Goal: Information Seeking & Learning: Find specific fact

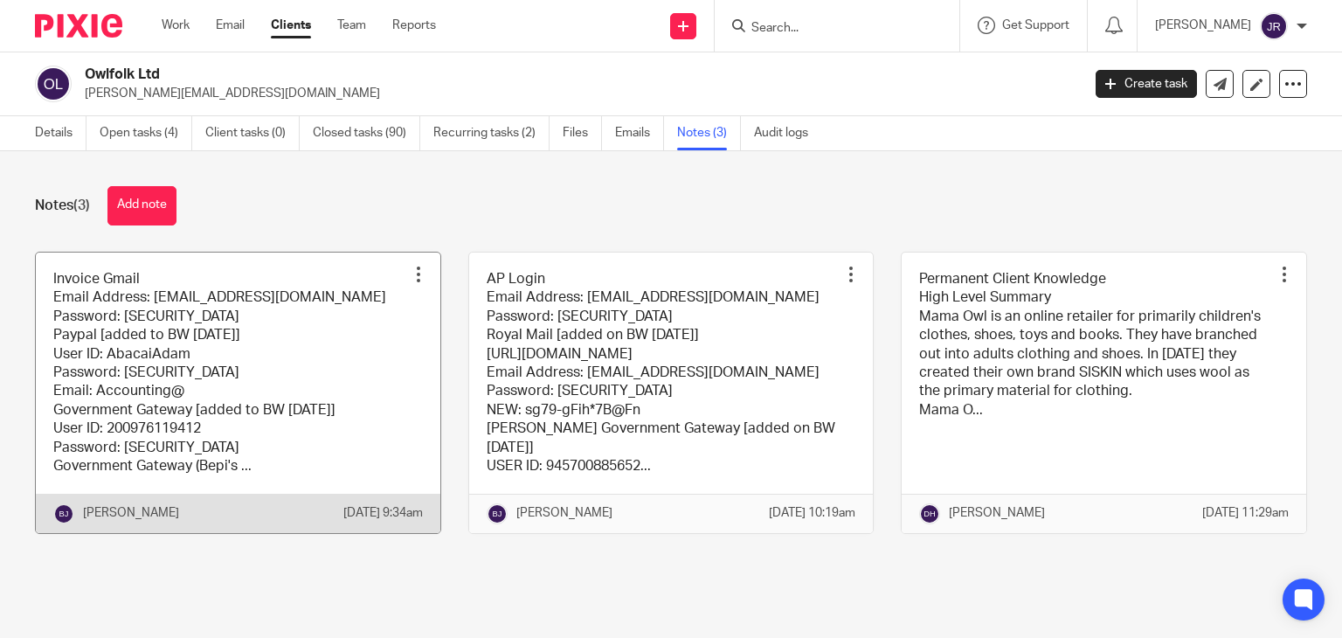
click at [252, 372] on link at bounding box center [238, 393] width 405 height 281
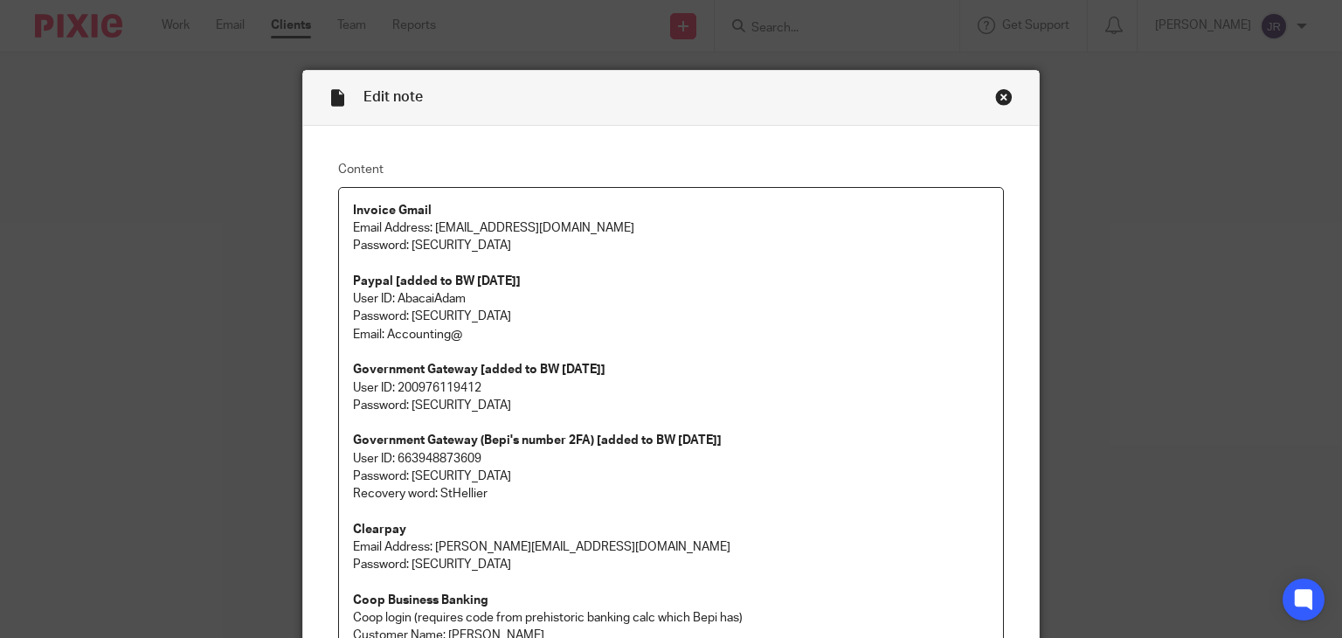
scroll to position [524, 0]
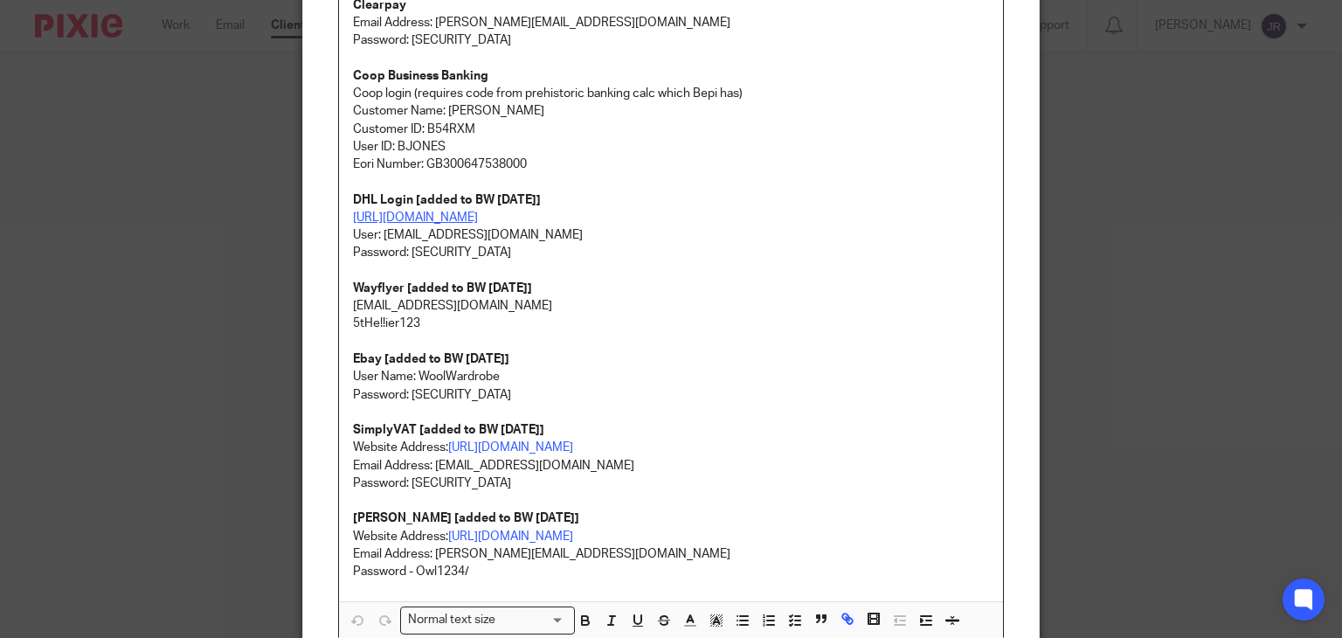
click at [474, 218] on link "https://mybill.dhl.com/login/?next=/dashboard/" at bounding box center [415, 218] width 125 height 12
click at [457, 288] on link "https://mybill.dhl.com/login/?next=/dashboard/" at bounding box center [483, 289] width 125 height 17
click at [126, 433] on div "Edit note Content Invoice Gmail Email Address: accounts@mamaowl.net Password: p…" at bounding box center [671, 319] width 1342 height 638
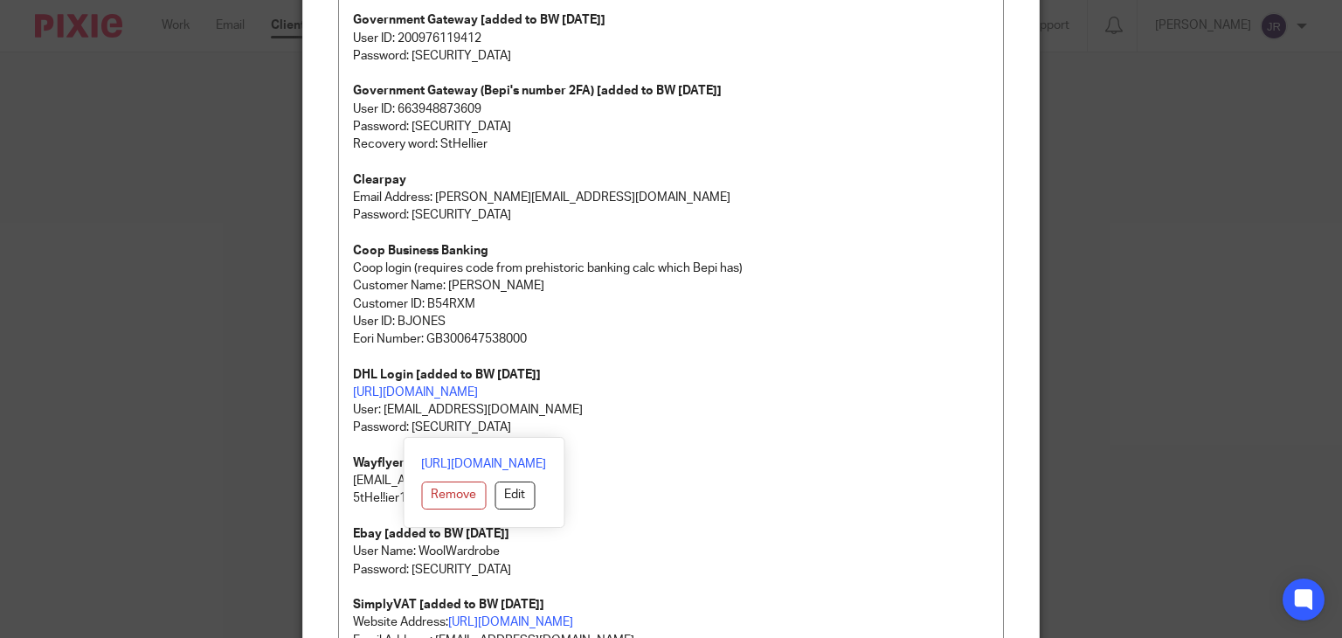
click at [789, 203] on p "Clearpay Email Address: amanda@mamaowl.net Password: Owl1234/" at bounding box center [671, 197] width 637 height 53
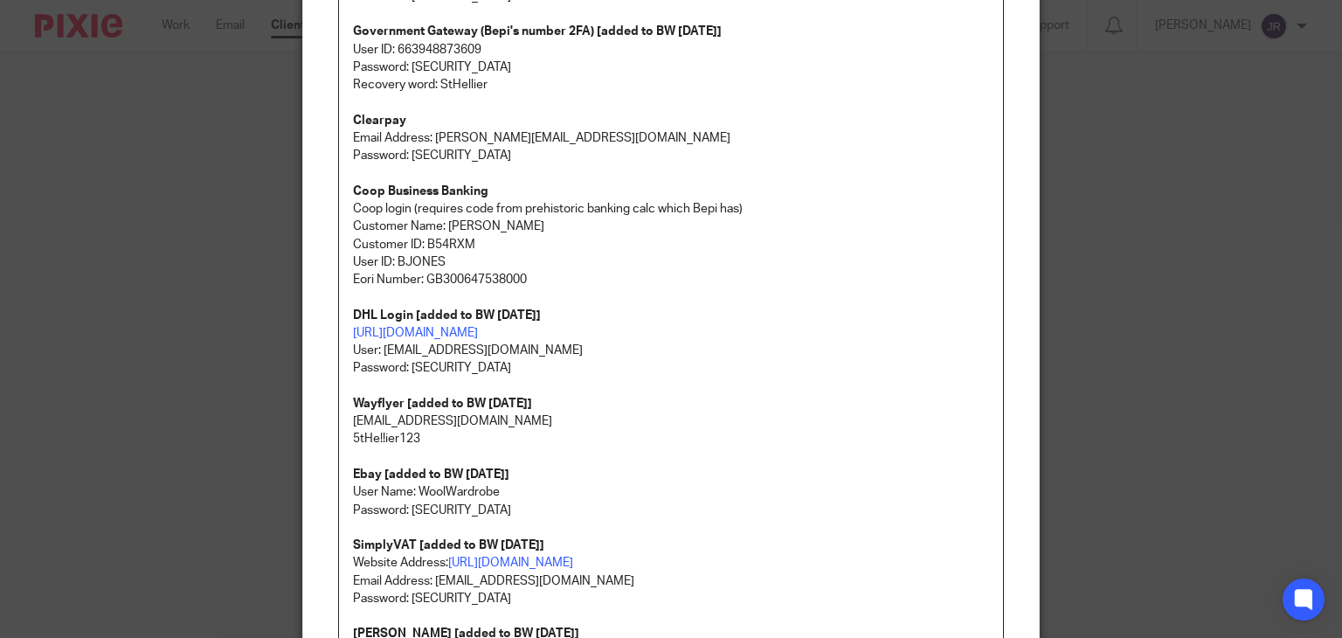
scroll to position [437, 0]
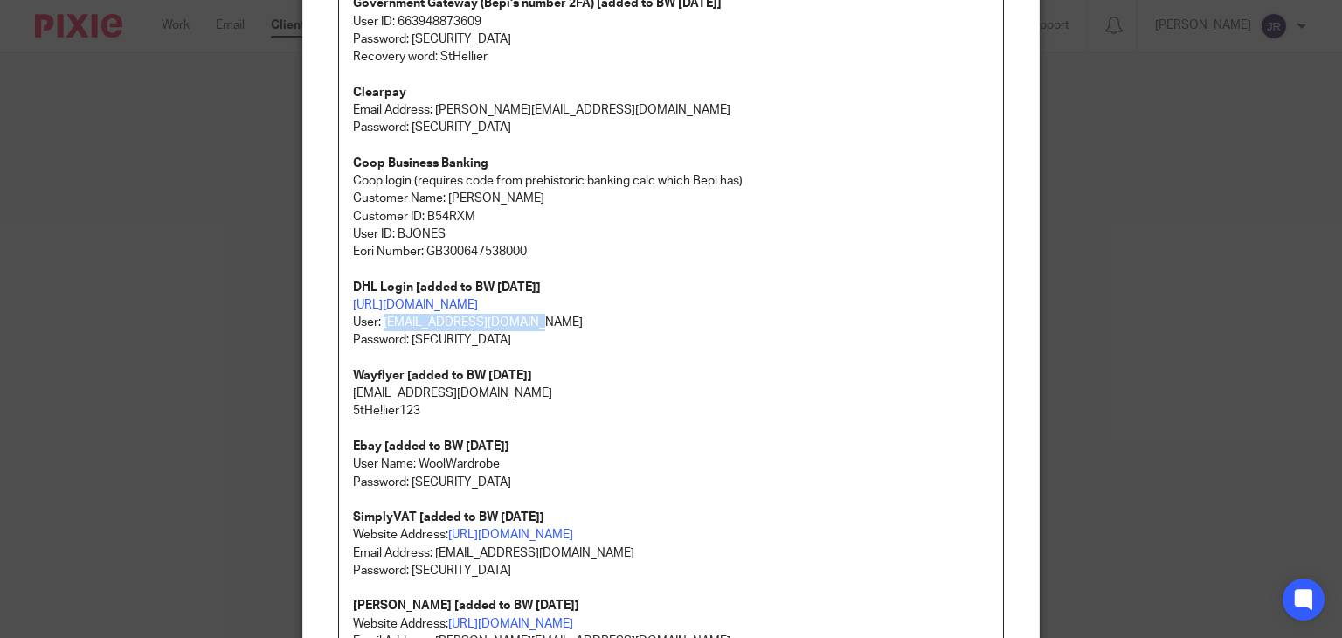
drag, startPoint x: 537, startPoint y: 319, endPoint x: 379, endPoint y: 315, distance: 157.4
click at [379, 315] on p "https://mybill.dhl.com/login/?next=/dashboard/ User: accounting@abacai.co.uk" at bounding box center [671, 314] width 637 height 36
copy p "[EMAIL_ADDRESS][DOMAIN_NAME]"
drag, startPoint x: 486, startPoint y: 344, endPoint x: 406, endPoint y: 340, distance: 80.5
click at [406, 340] on p "Password: 5tHe!!ier123!!" at bounding box center [671, 339] width 637 height 17
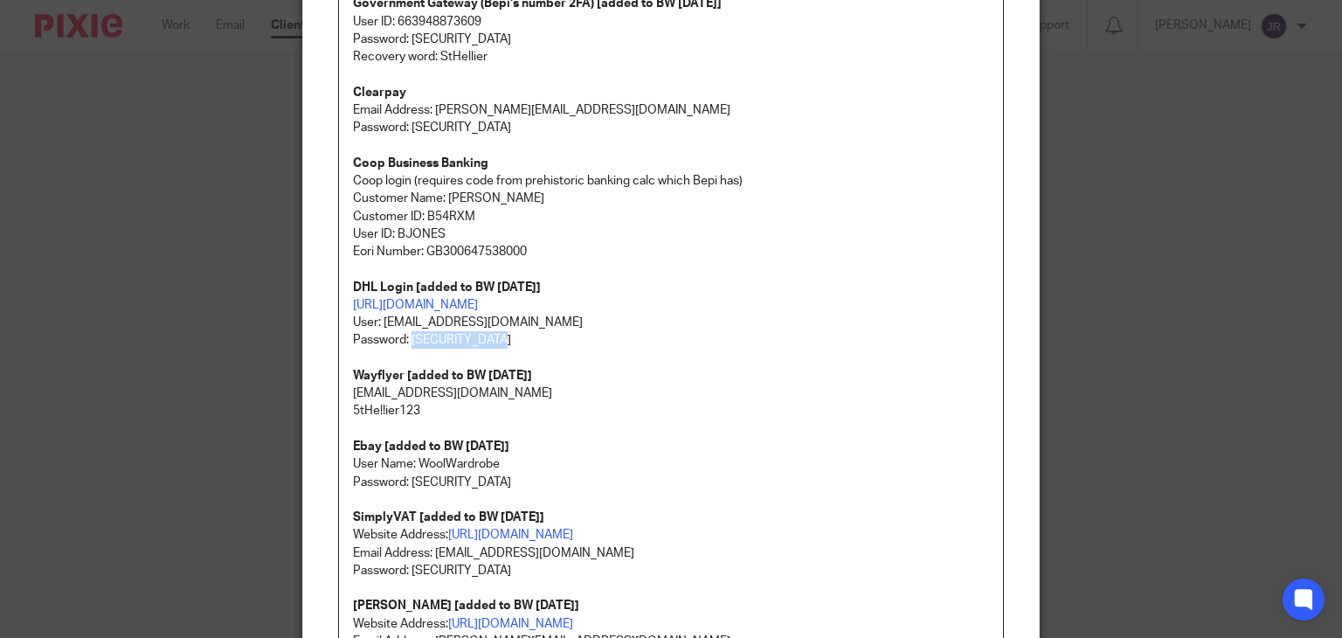
copy p "5tHe!!ier123!!"
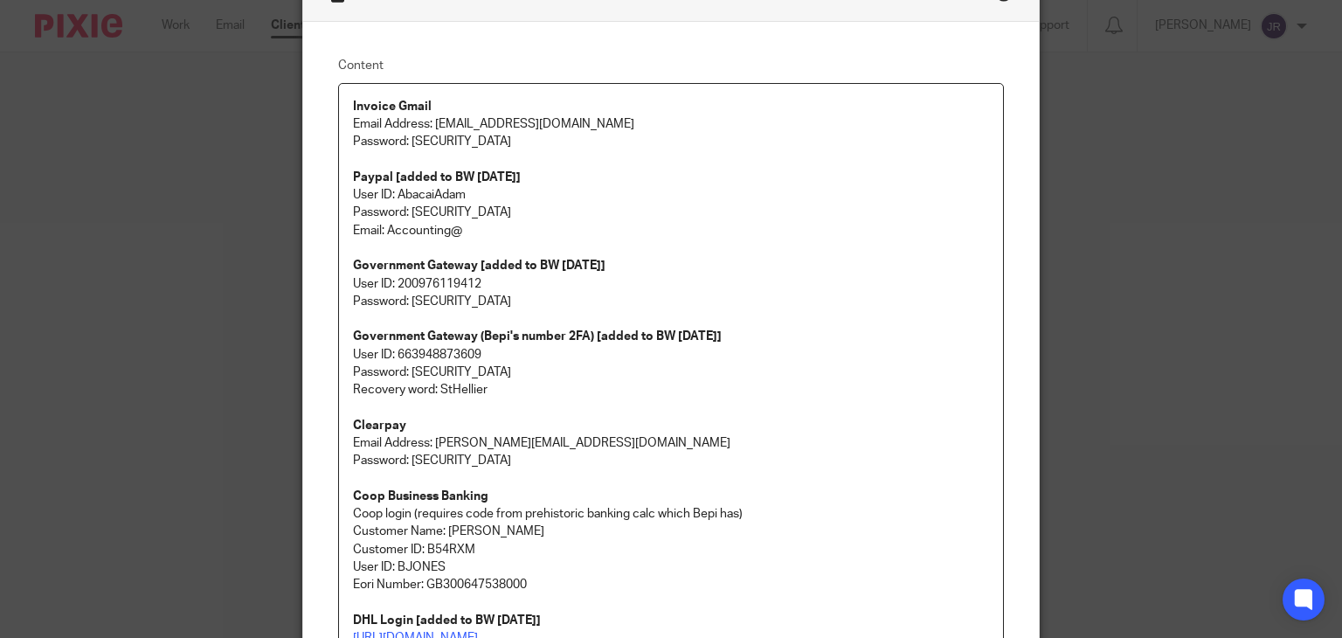
scroll to position [87, 0]
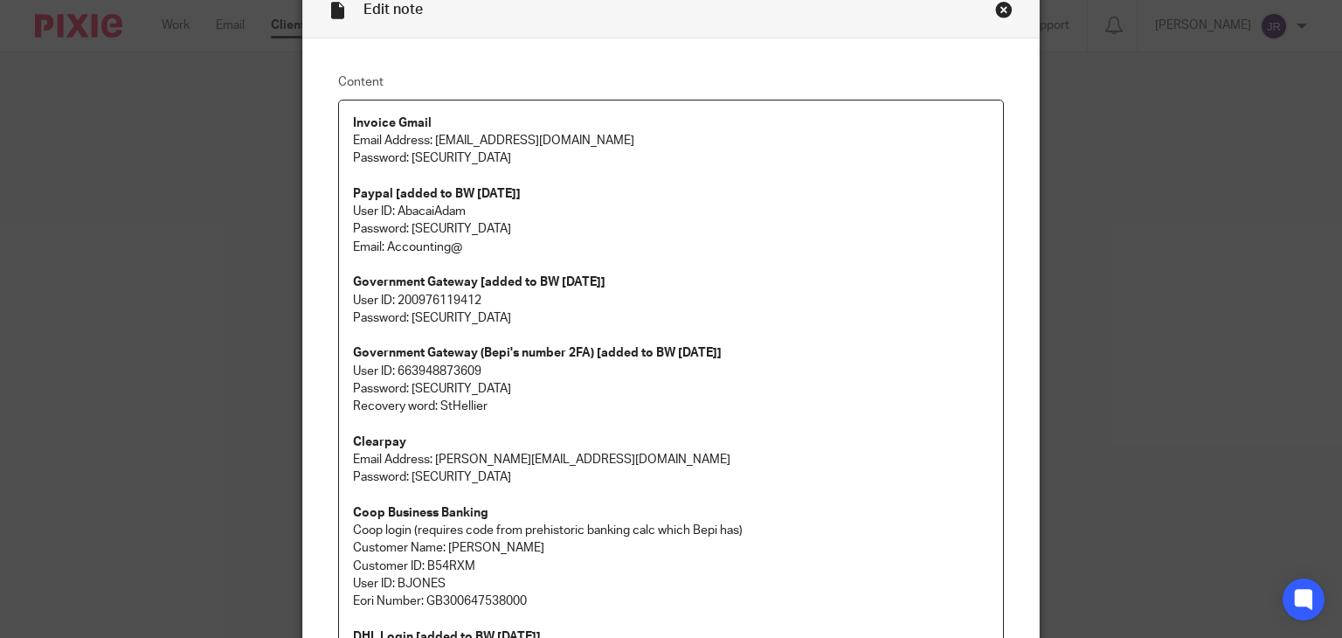
click at [1000, 11] on div "Close this dialog window" at bounding box center [1003, 9] width 17 height 17
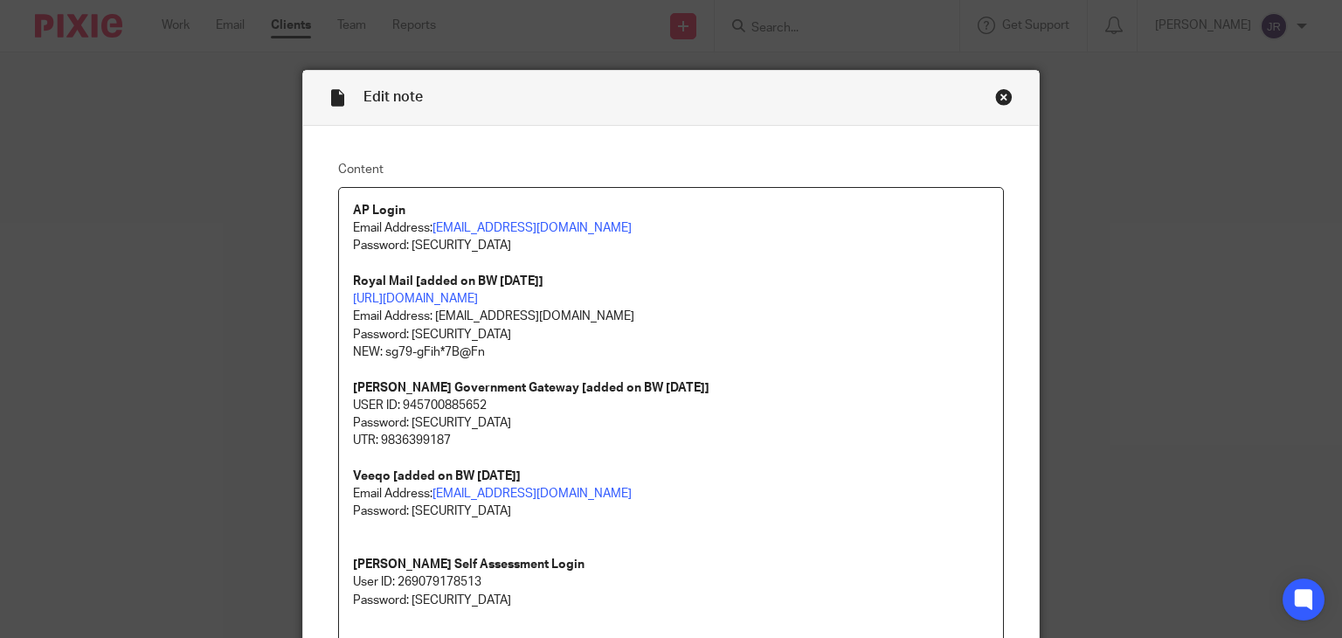
scroll to position [87, 0]
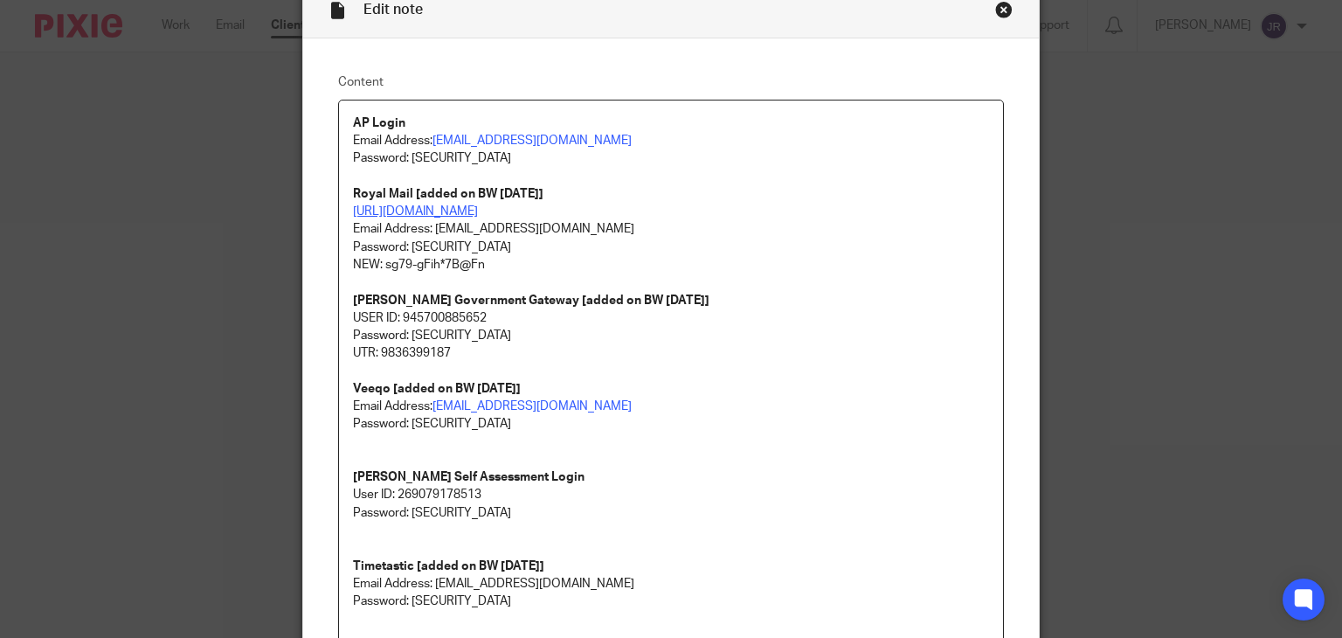
click at [478, 210] on link "[URL][DOMAIN_NAME]" at bounding box center [415, 211] width 125 height 12
click at [465, 302] on link "[URL][DOMAIN_NAME]" at bounding box center [455, 300] width 125 height 17
click at [777, 228] on p "Email Address: [EMAIL_ADDRESS][DOMAIN_NAME] Password: [SECURITY_DATA] NEW: sg79…" at bounding box center [671, 246] width 637 height 53
drag, startPoint x: 559, startPoint y: 226, endPoint x: 430, endPoint y: 229, distance: 129.4
click at [430, 229] on p "Email Address: [EMAIL_ADDRESS][DOMAIN_NAME] Password: [SECURITY_DATA] NEW: sg79…" at bounding box center [671, 246] width 637 height 53
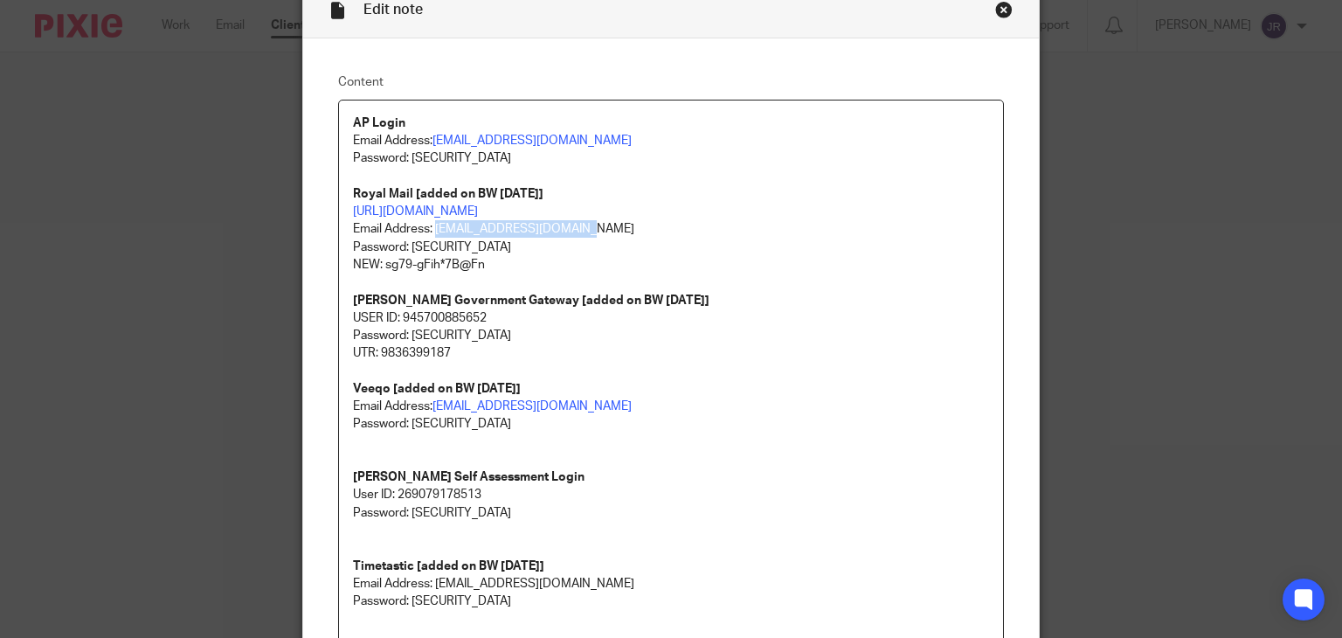
copy p "[EMAIL_ADDRESS][DOMAIN_NAME]"
drag, startPoint x: 489, startPoint y: 270, endPoint x: 378, endPoint y: 262, distance: 110.4
click at [378, 262] on p "Email Address: accounting@abacai.co.uk Password: 5tHe!!ier123 NEW: sg79-gFih*7B…" at bounding box center [671, 246] width 637 height 53
copy p "sg79-gFih*7B@Fn"
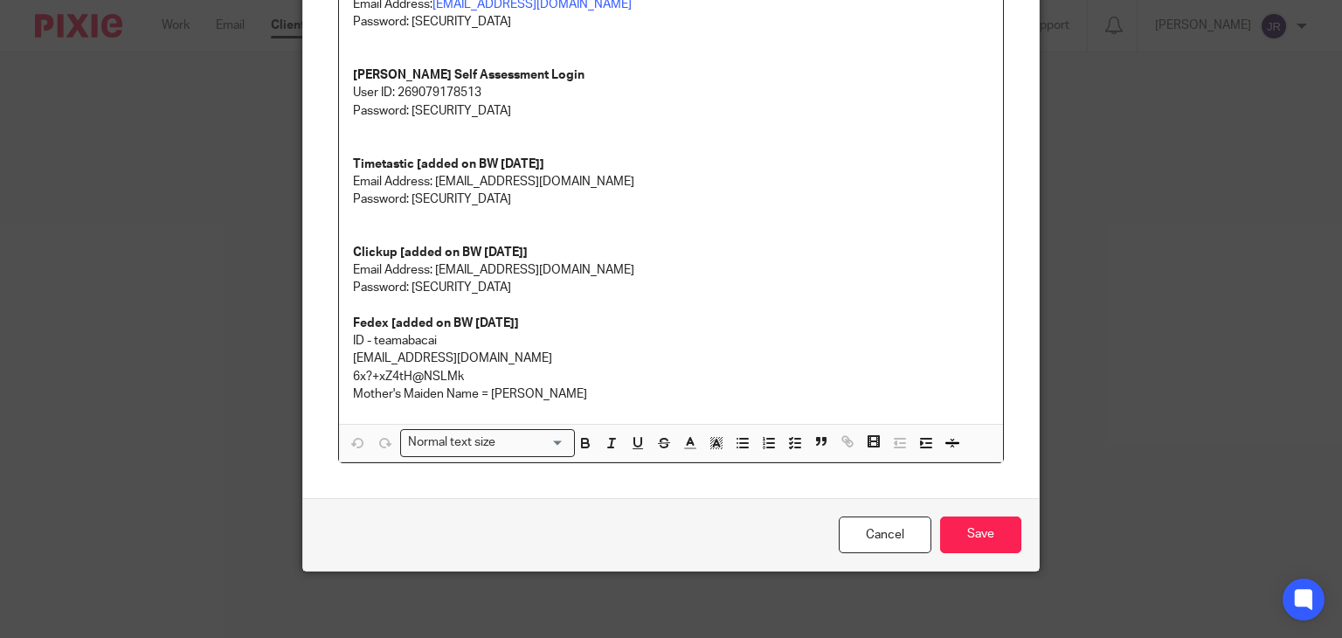
scroll to position [491, 0]
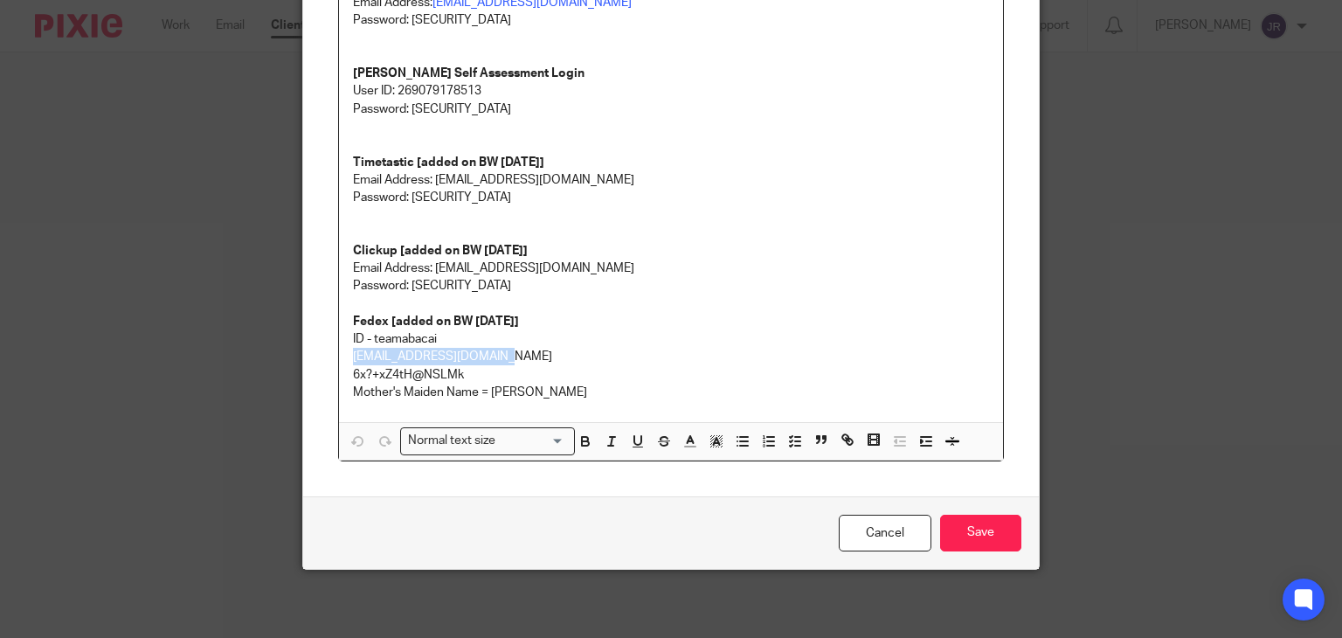
drag, startPoint x: 502, startPoint y: 352, endPoint x: 340, endPoint y: 352, distance: 161.7
click at [340, 352] on div "AP Login Email Address: abacai@mamaowl.net Password: He11oWorld1! Royal Mail [a…" at bounding box center [671, 59] width 665 height 725
copy p "teamabacai@abacai.co.uk"
drag, startPoint x: 476, startPoint y: 378, endPoint x: 343, endPoint y: 373, distance: 133.8
click at [343, 373] on div "AP Login Email Address: abacai@mamaowl.net Password: He11oWorld1! Royal Mail [a…" at bounding box center [671, 59] width 665 height 725
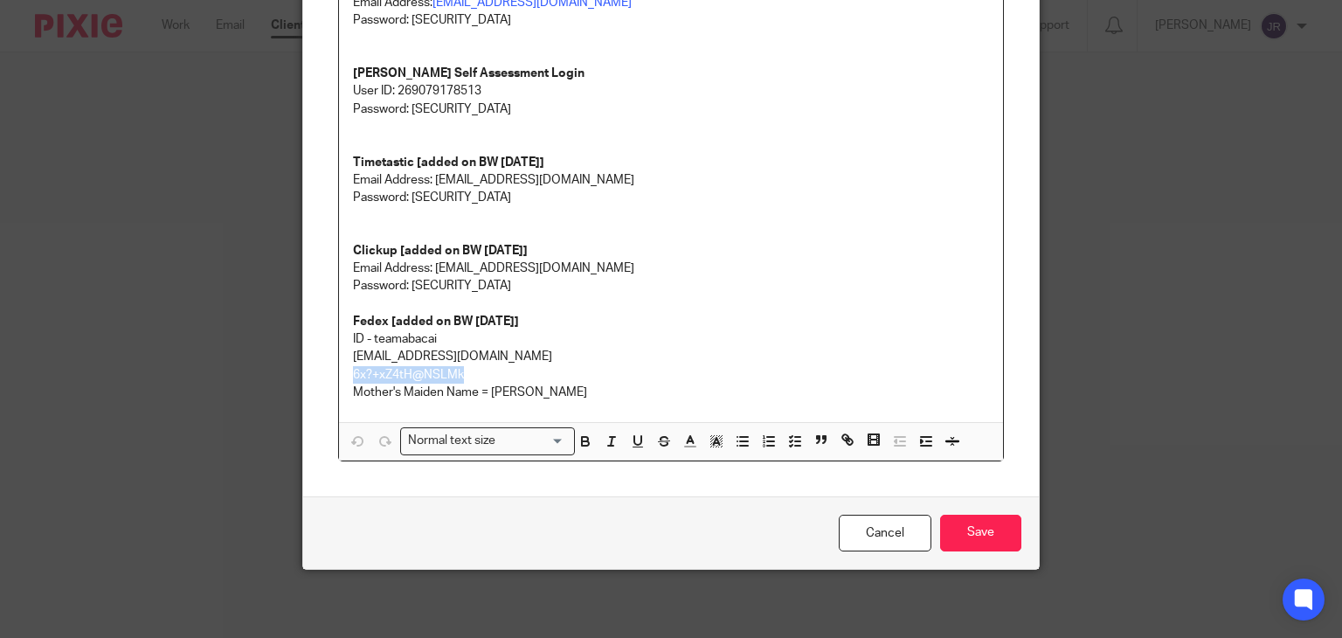
copy p "6x?+xZ4tH@NSLMk"
click at [502, 375] on p "6x?+xZ4tH@NSLMk" at bounding box center [671, 374] width 637 height 17
drag, startPoint x: 443, startPoint y: 377, endPoint x: 343, endPoint y: 374, distance: 99.7
click at [343, 374] on div "AP Login Email Address: abacai@mamaowl.net Password: He11oWorld1! Royal Mail [a…" at bounding box center [671, 59] width 665 height 725
copy p "6x?+xZ4tH@NSLMk"
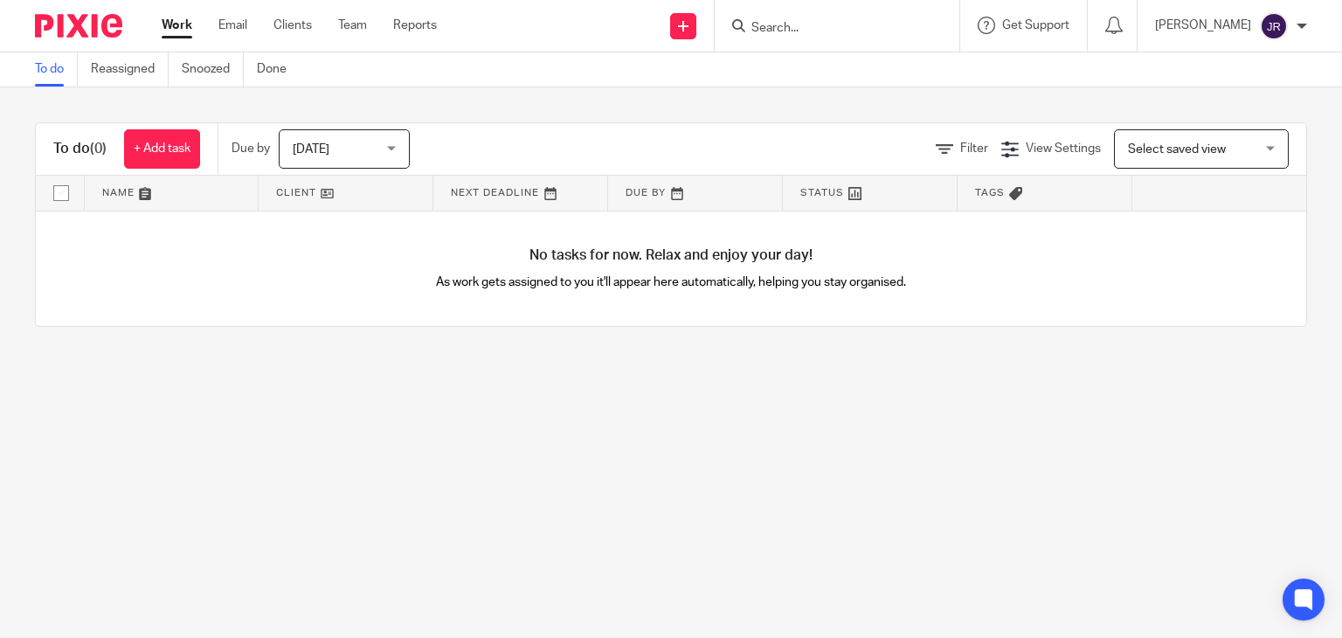
click at [833, 24] on input "Search" at bounding box center [828, 29] width 157 height 16
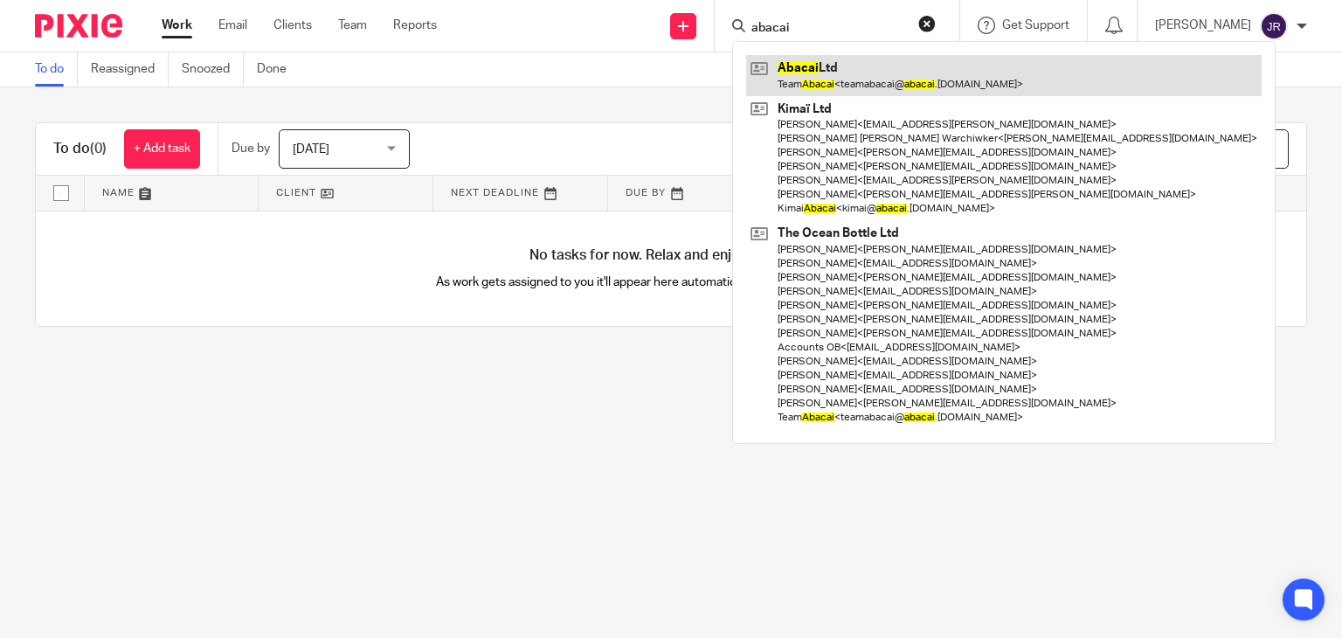
type input "abacai"
click at [861, 74] on link at bounding box center [1004, 75] width 516 height 40
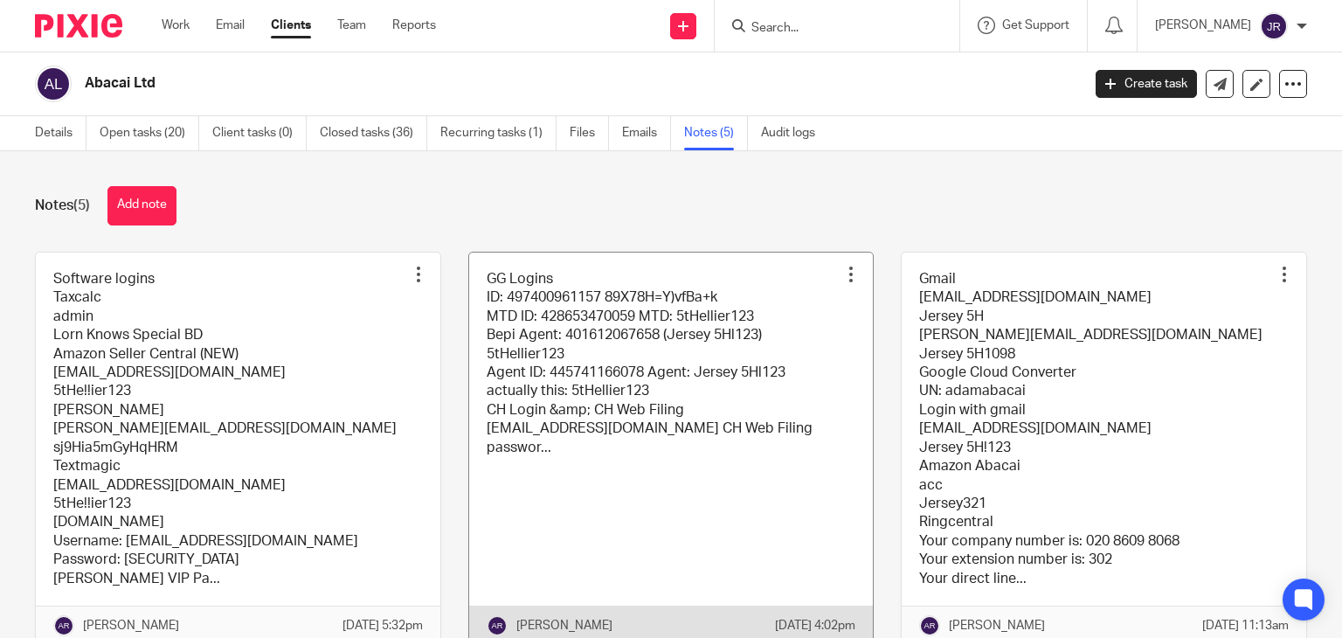
click at [697, 410] on link at bounding box center [671, 449] width 405 height 392
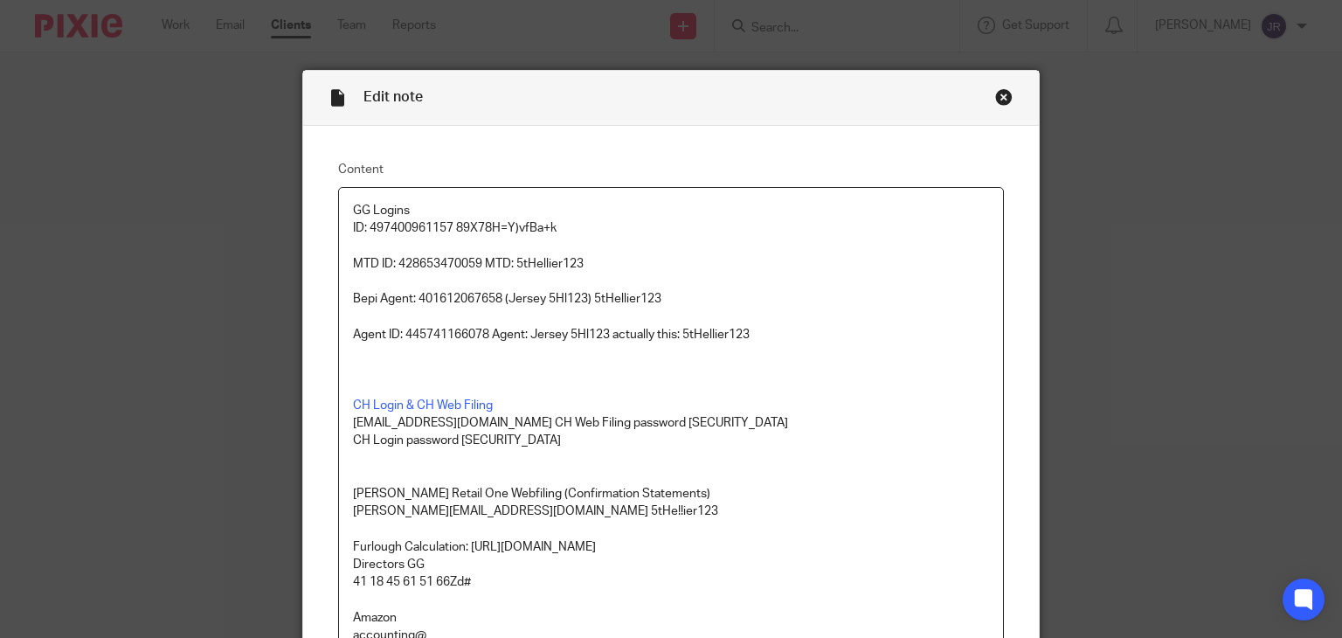
click at [995, 95] on div "Close this dialog window" at bounding box center [1003, 96] width 17 height 17
